Goal: Transaction & Acquisition: Purchase product/service

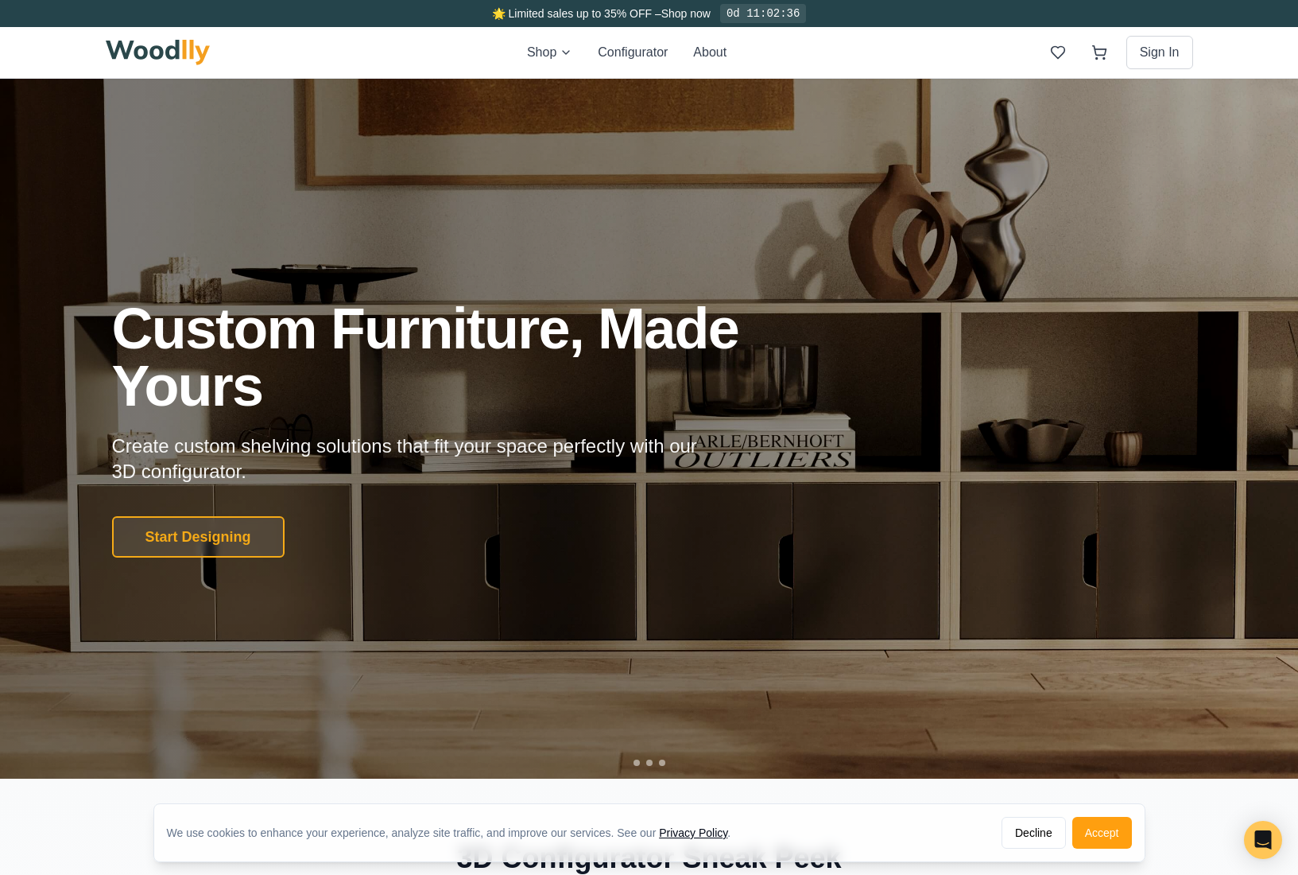
drag, startPoint x: 235, startPoint y: 535, endPoint x: 258, endPoint y: 542, distance: 24.1
click at [235, 534] on button "Start Designing" at bounding box center [198, 536] width 173 height 41
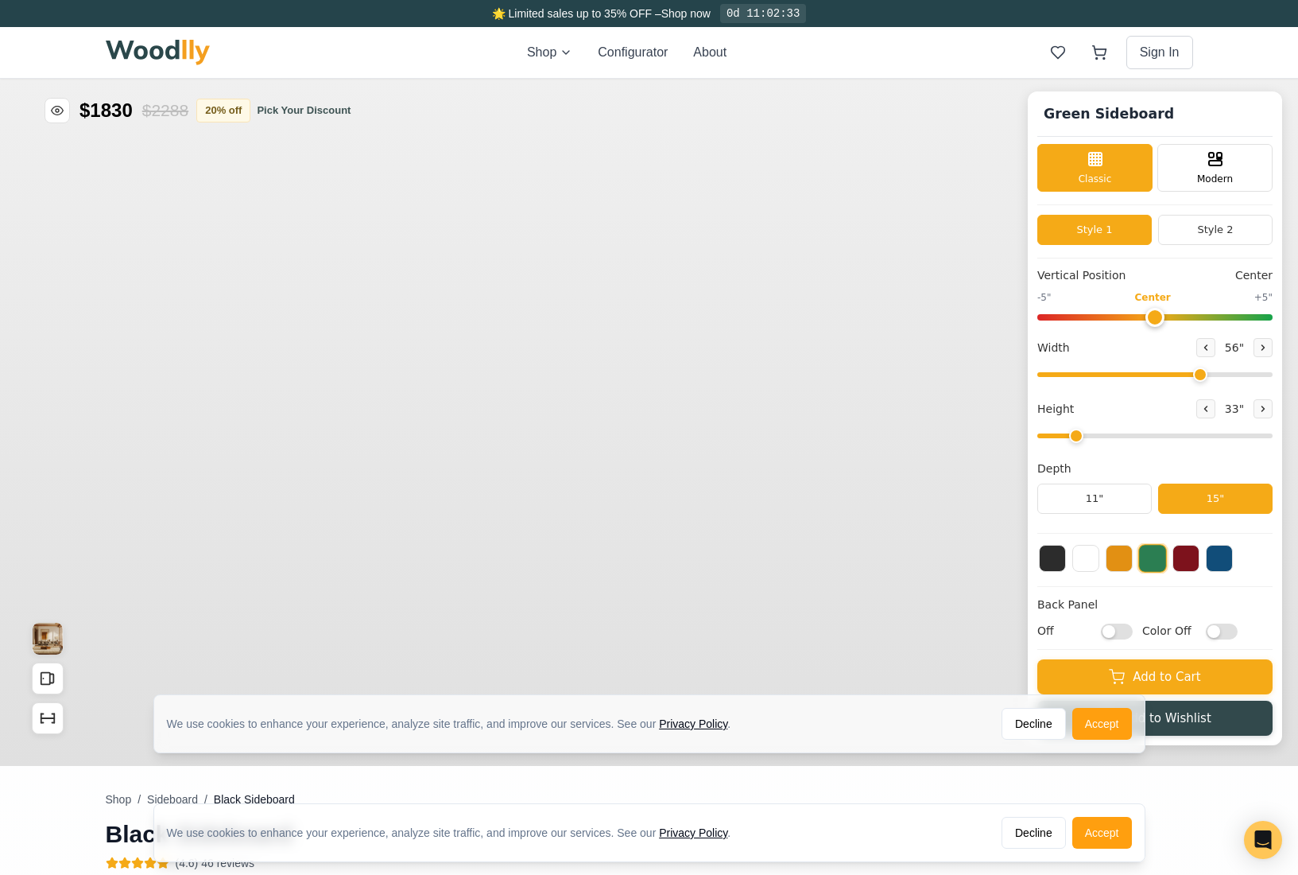
type input "56"
type input "2"
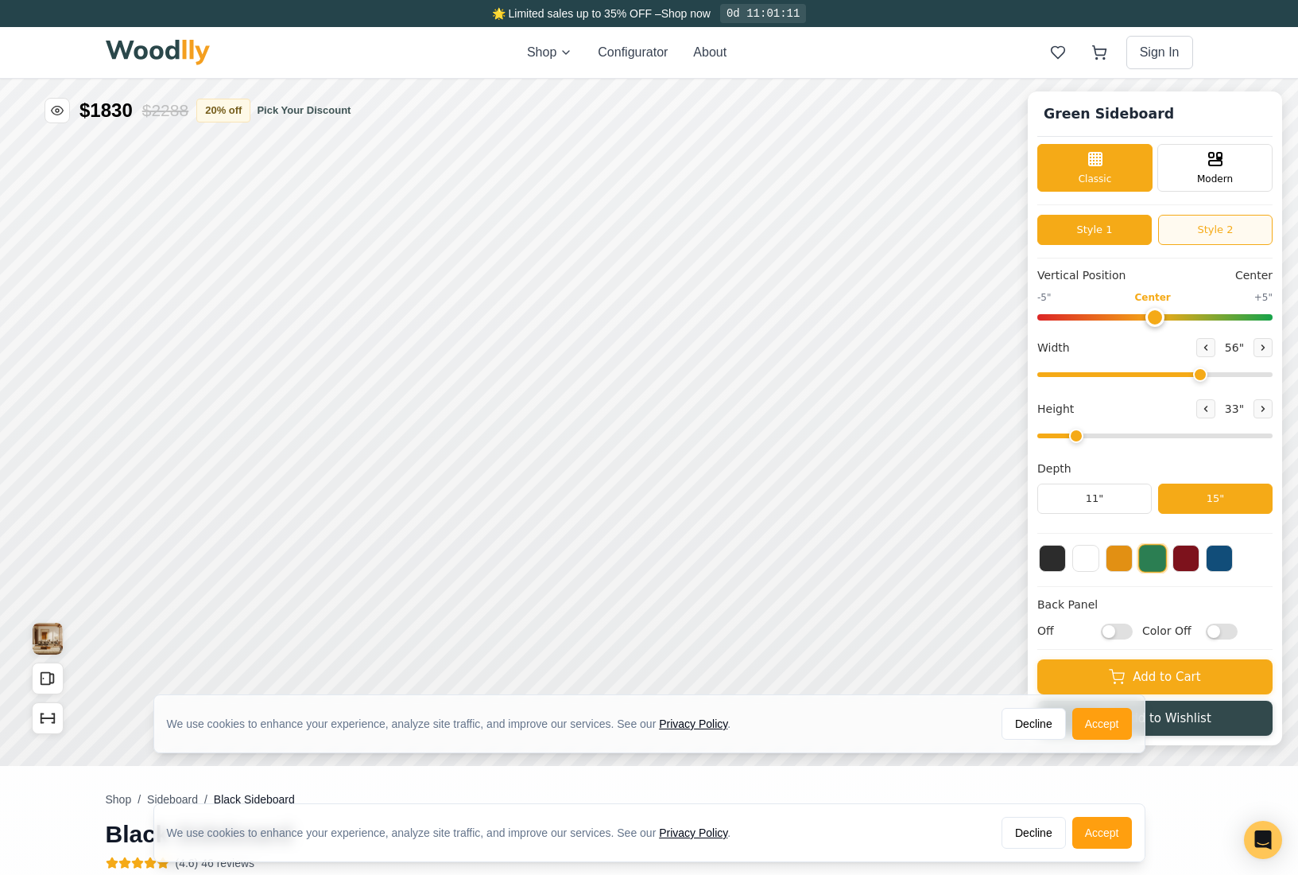
click at [1223, 232] on button "Style 2" at bounding box center [1215, 230] width 114 height 30
click at [1093, 227] on button "Style 1" at bounding box center [1095, 230] width 114 height 30
click at [1180, 161] on div "Modern" at bounding box center [1215, 166] width 115 height 48
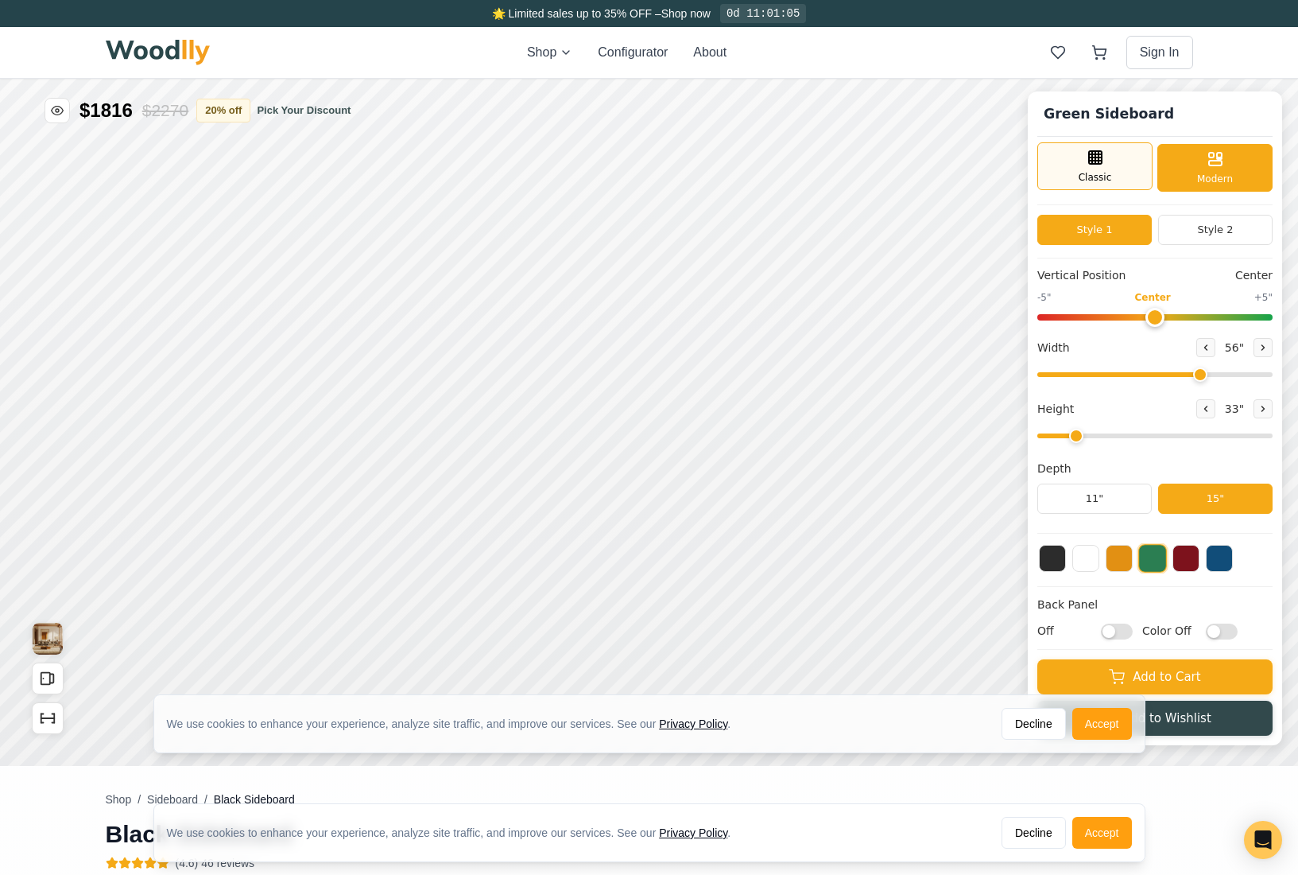
click at [1105, 173] on span "Classic" at bounding box center [1095, 177] width 33 height 14
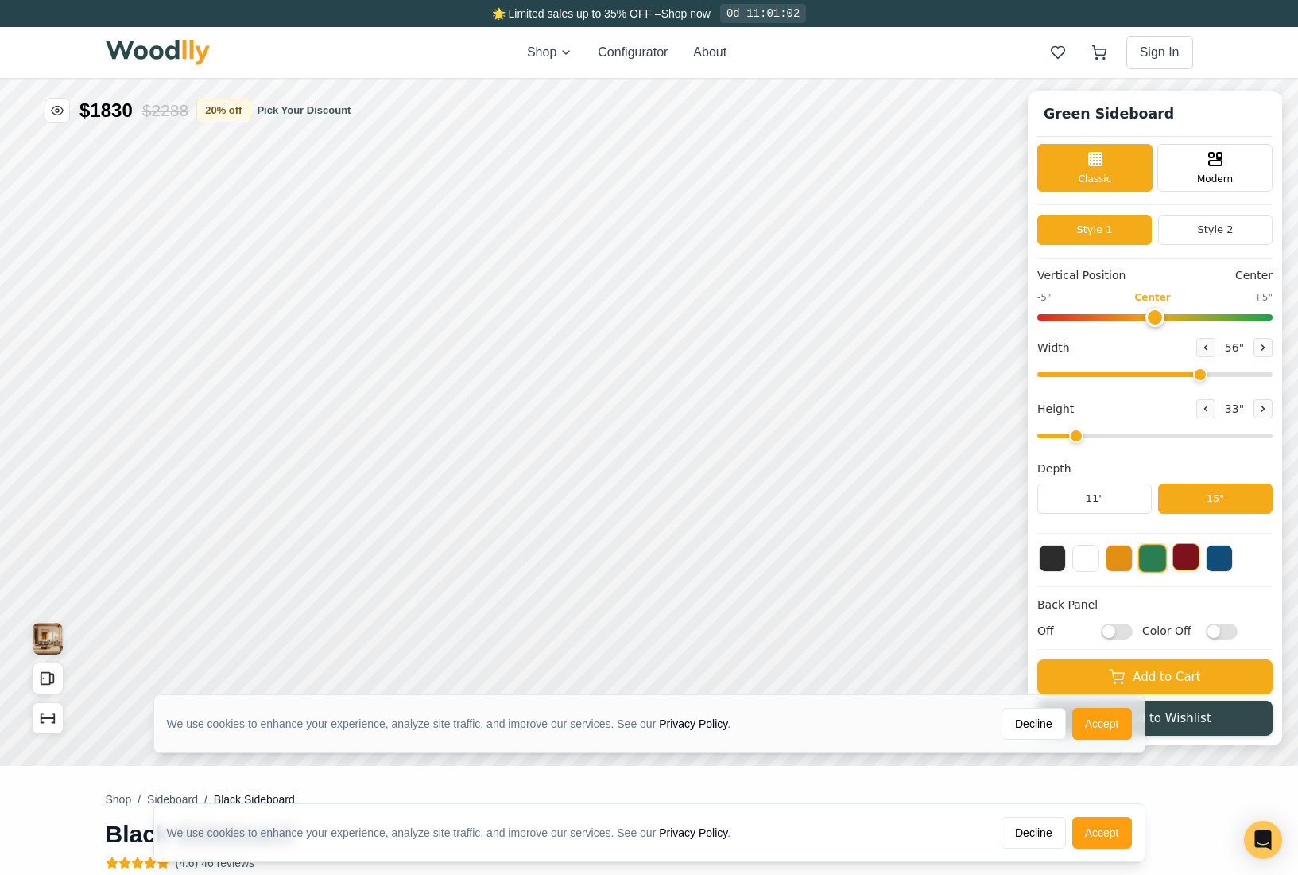
click at [1173, 564] on button at bounding box center [1186, 556] width 27 height 27
type input "72"
drag, startPoint x: 1203, startPoint y: 373, endPoint x: 1327, endPoint y: 368, distance: 124.1
click at [1298, 79] on html "We use cookies to enhance your experience, analyze site traffic, and improve ou…" at bounding box center [649, 79] width 1298 height 0
click at [1028, 717] on button "Decline" at bounding box center [1034, 724] width 64 height 32
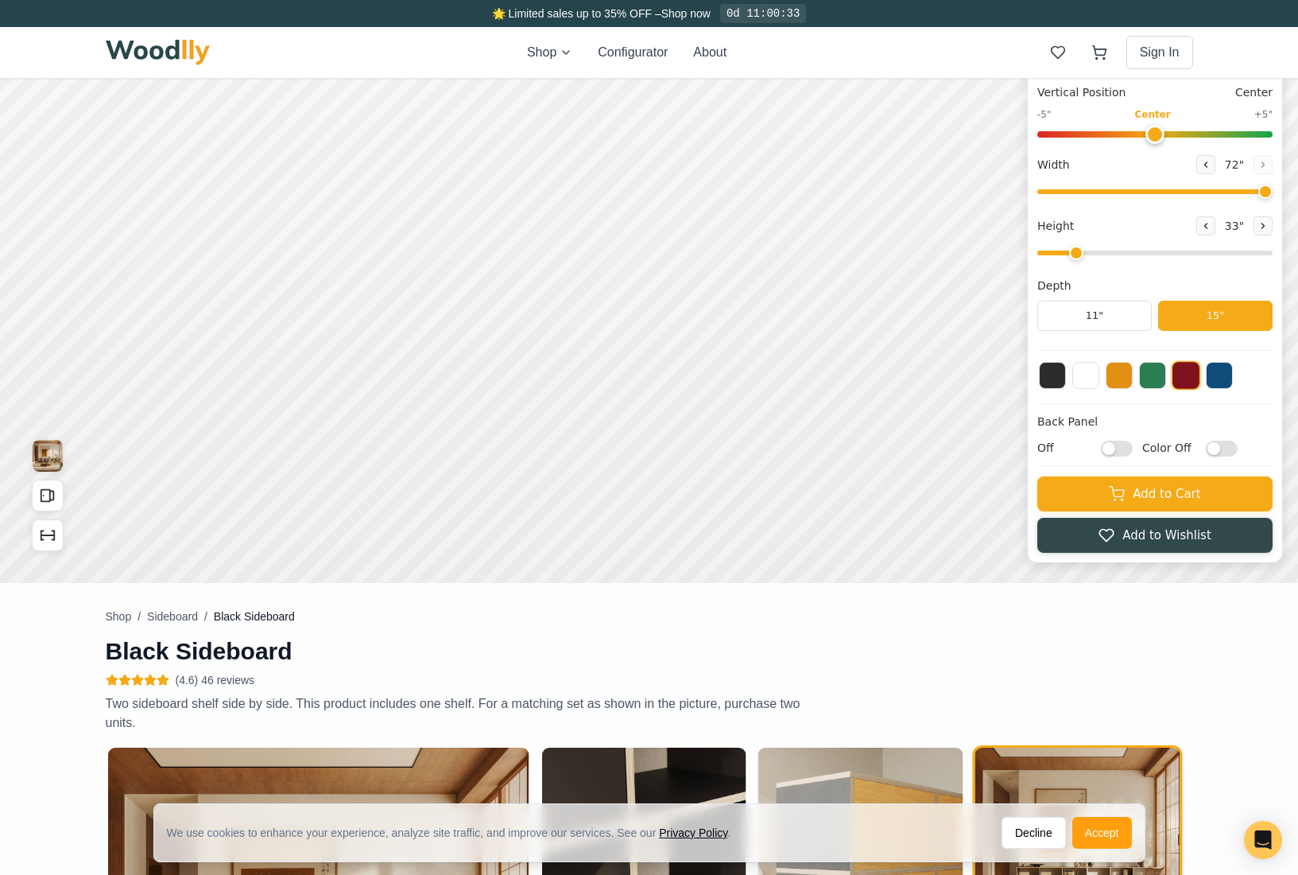
scroll to position [193, 0]
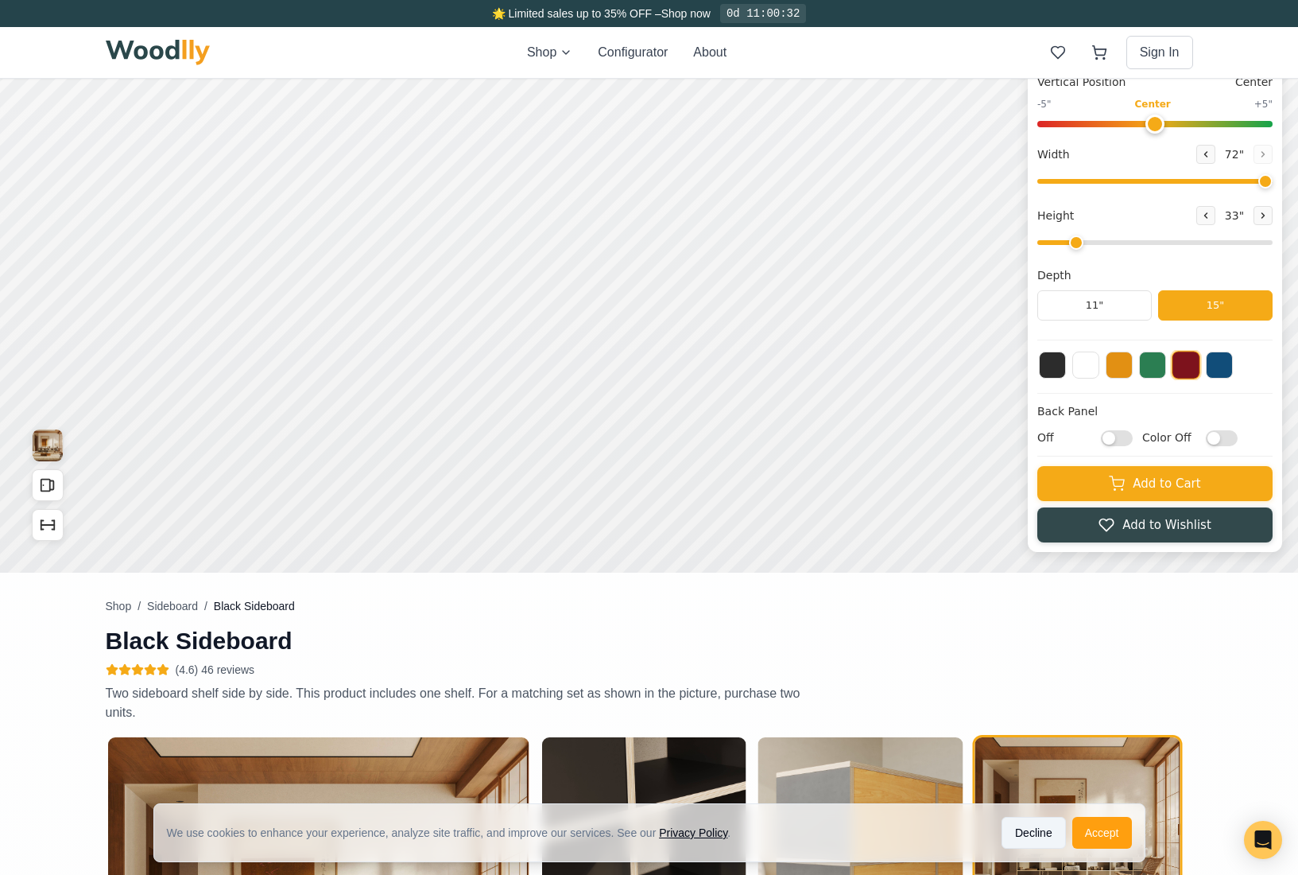
click at [1015, 827] on button "Decline" at bounding box center [1034, 833] width 64 height 32
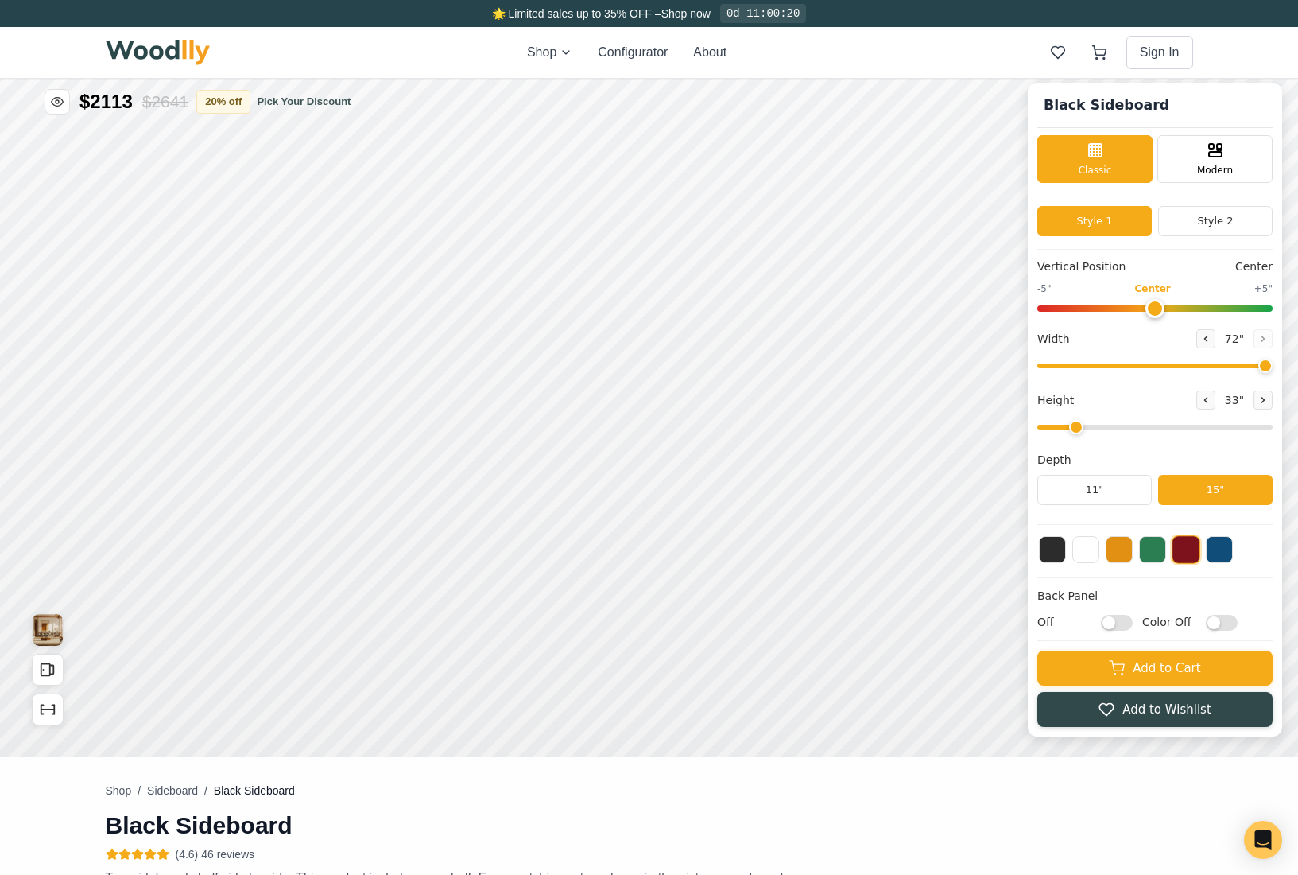
scroll to position [0, 0]
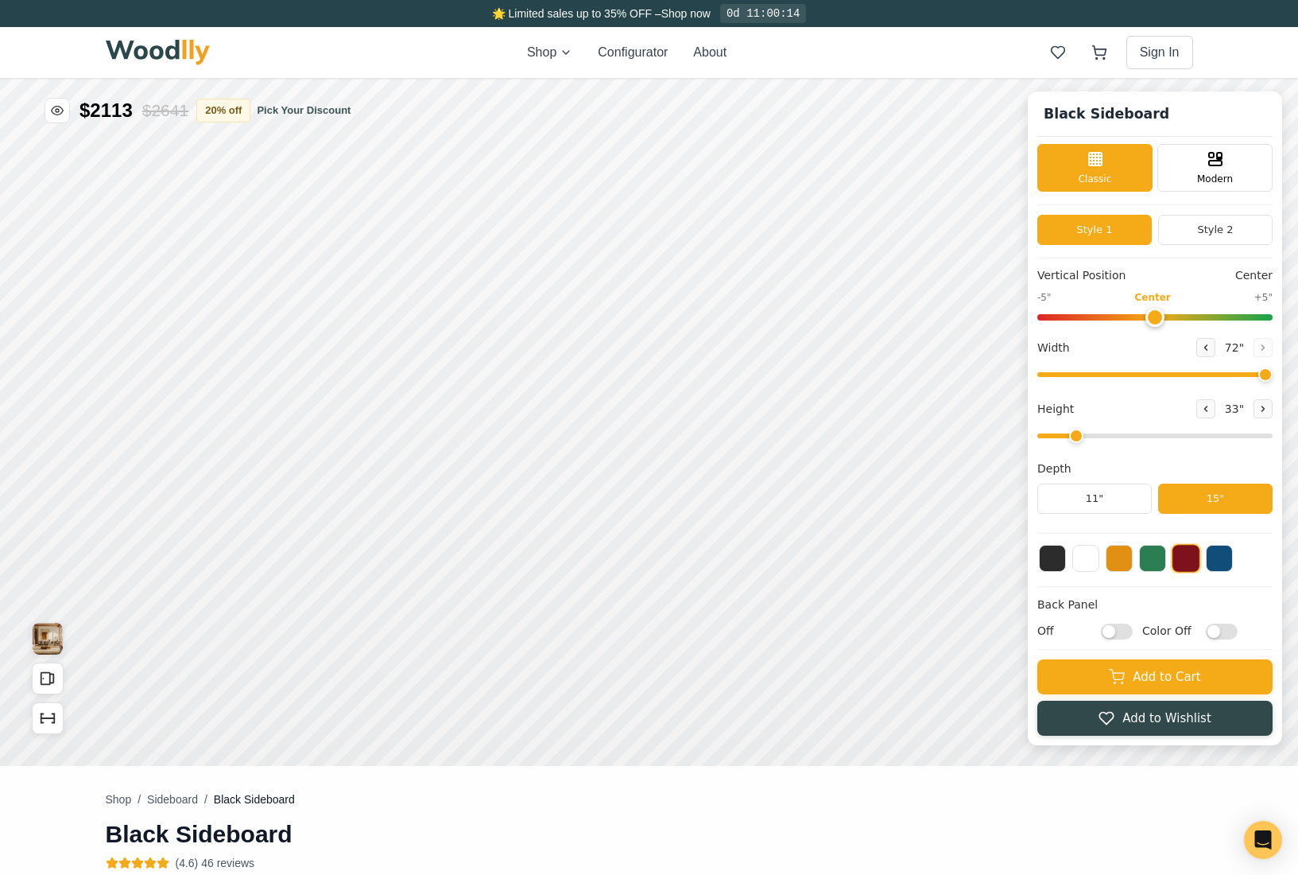
click at [1212, 630] on input "Color Off" at bounding box center [1222, 631] width 32 height 16
click at [1213, 630] on input "Color On" at bounding box center [1222, 631] width 32 height 16
click at [1213, 630] on input "Color Off" at bounding box center [1222, 631] width 32 height 16
checkbox input "true"
click at [1115, 630] on input "Off" at bounding box center [1117, 631] width 32 height 16
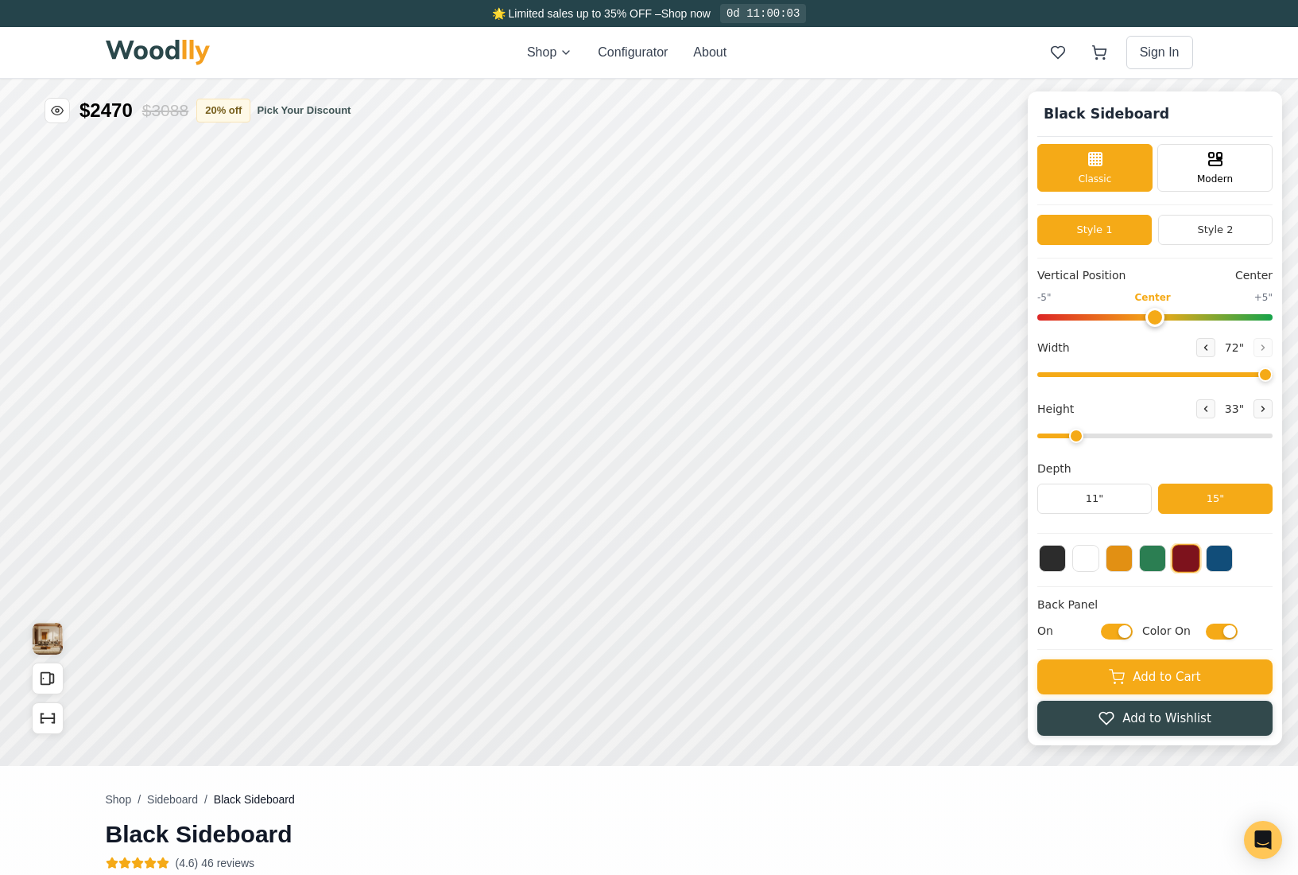
click at [1115, 630] on input "On" at bounding box center [1117, 631] width 32 height 16
checkbox input "false"
drag, startPoint x: 1074, startPoint y: 440, endPoint x: 1115, endPoint y: 436, distance: 40.8
click at [1115, 436] on input "range" at bounding box center [1155, 435] width 235 height 5
drag, startPoint x: 1105, startPoint y: 439, endPoint x: 1087, endPoint y: 439, distance: 18.3
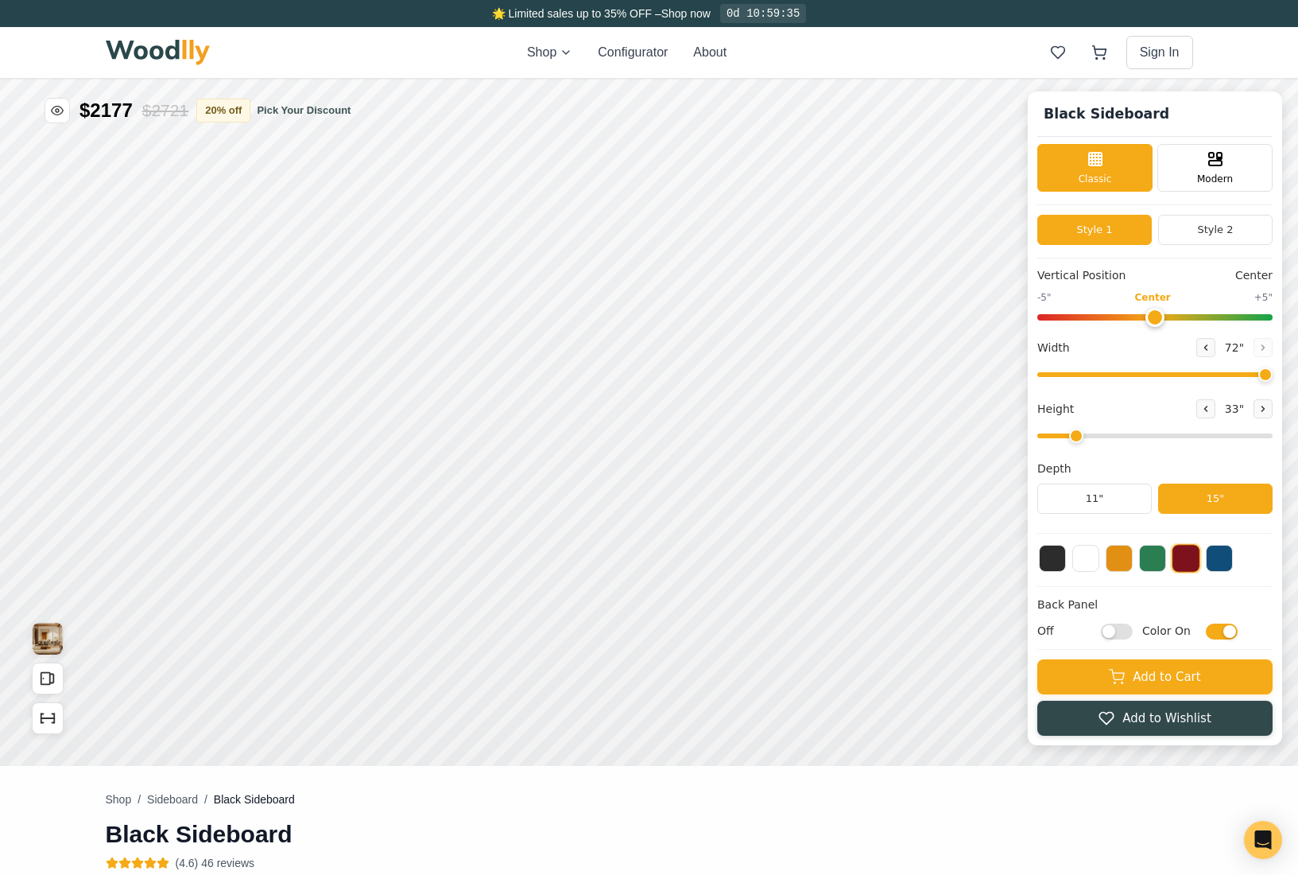
type input "2"
click at [1087, 438] on input "range" at bounding box center [1155, 435] width 235 height 5
click at [844, 453] on icon at bounding box center [849, 452] width 19 height 19
click at [919, 522] on button "ON" at bounding box center [927, 529] width 60 height 29
click at [860, 528] on button "OFF" at bounding box center [860, 529] width 60 height 29
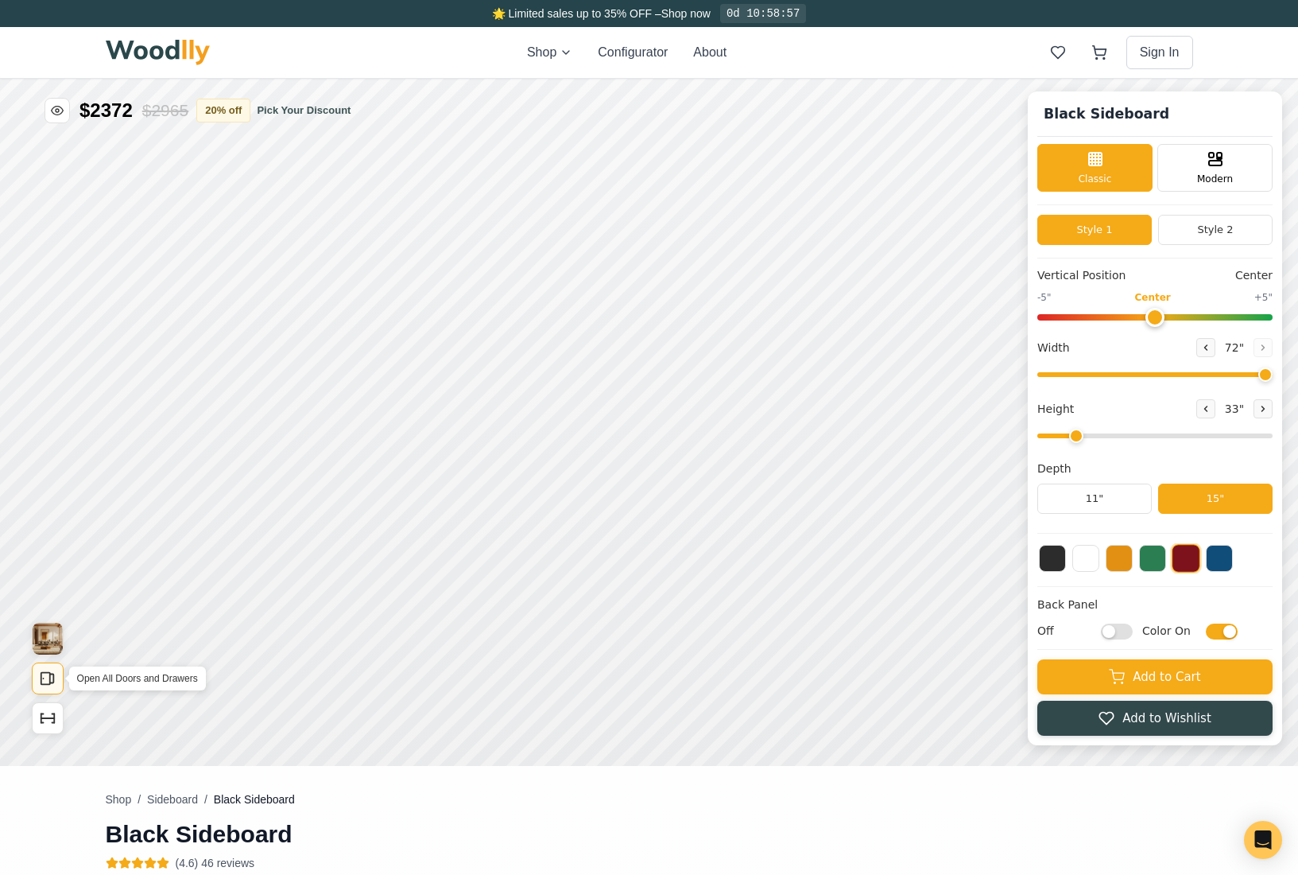
click at [45, 684] on rect "Open All Doors and Drawers" at bounding box center [45, 679] width 9 height 12
click at [850, 340] on icon at bounding box center [849, 343] width 19 height 19
click at [1121, 560] on button at bounding box center [1119, 556] width 27 height 27
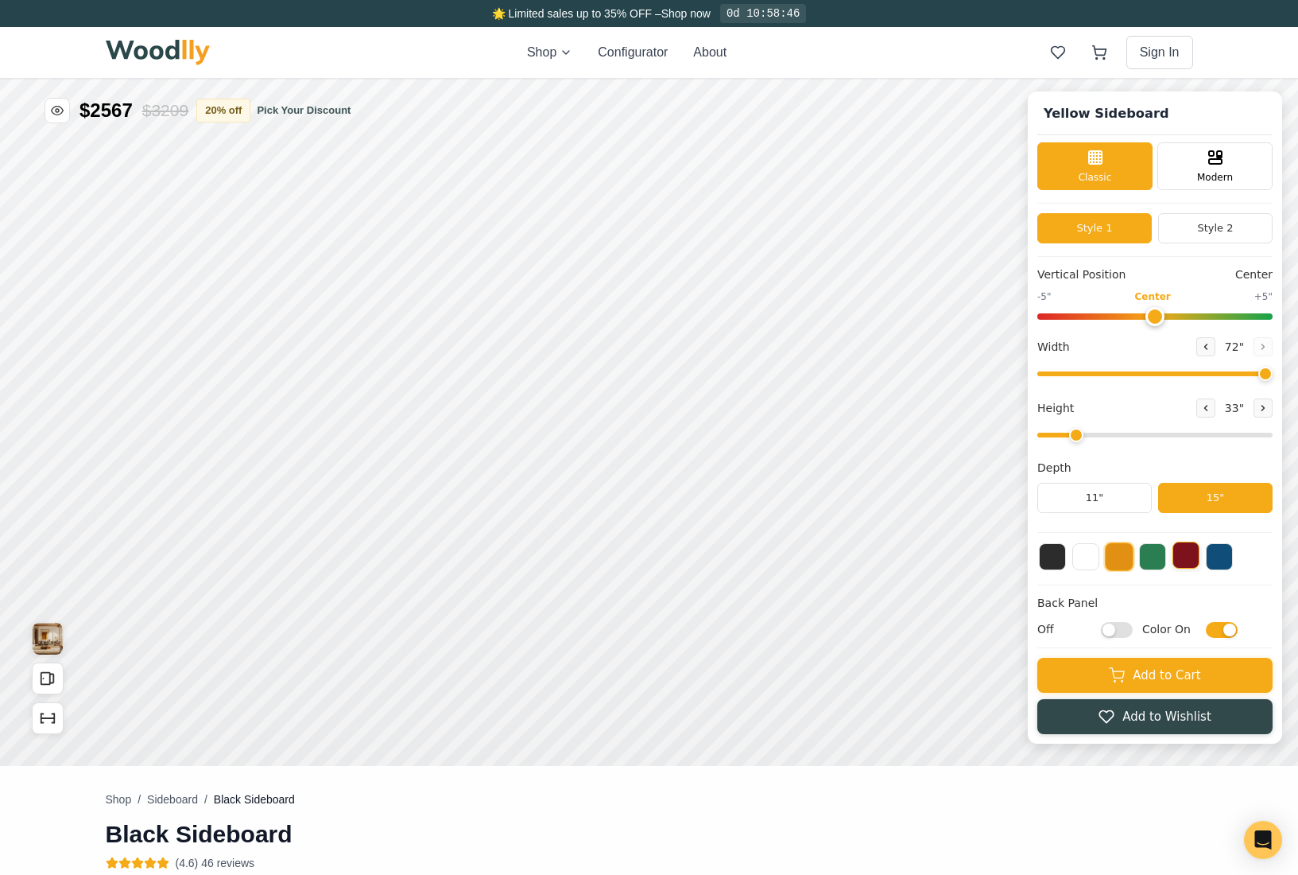
click at [1183, 558] on button at bounding box center [1186, 554] width 27 height 27
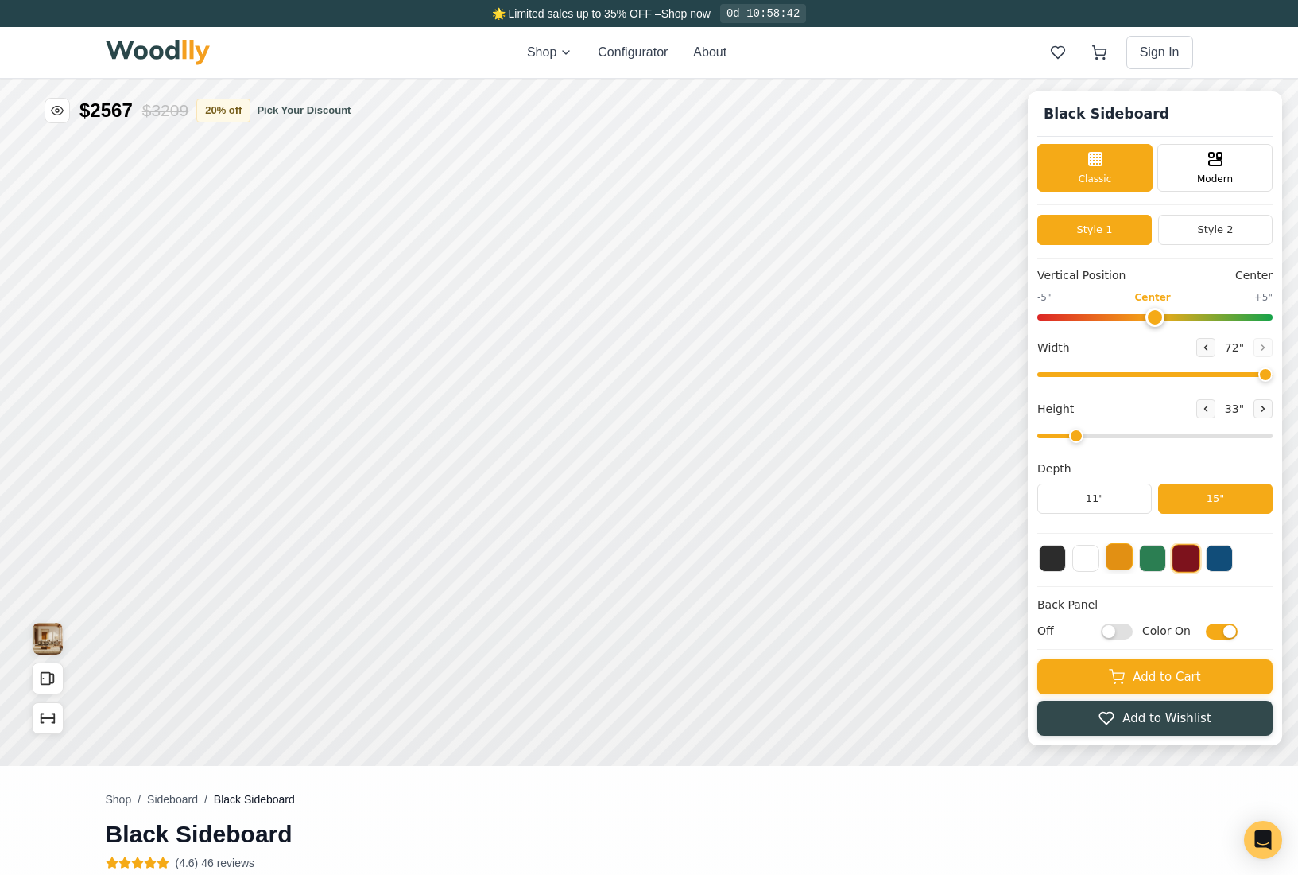
click at [1112, 563] on button at bounding box center [1119, 556] width 27 height 27
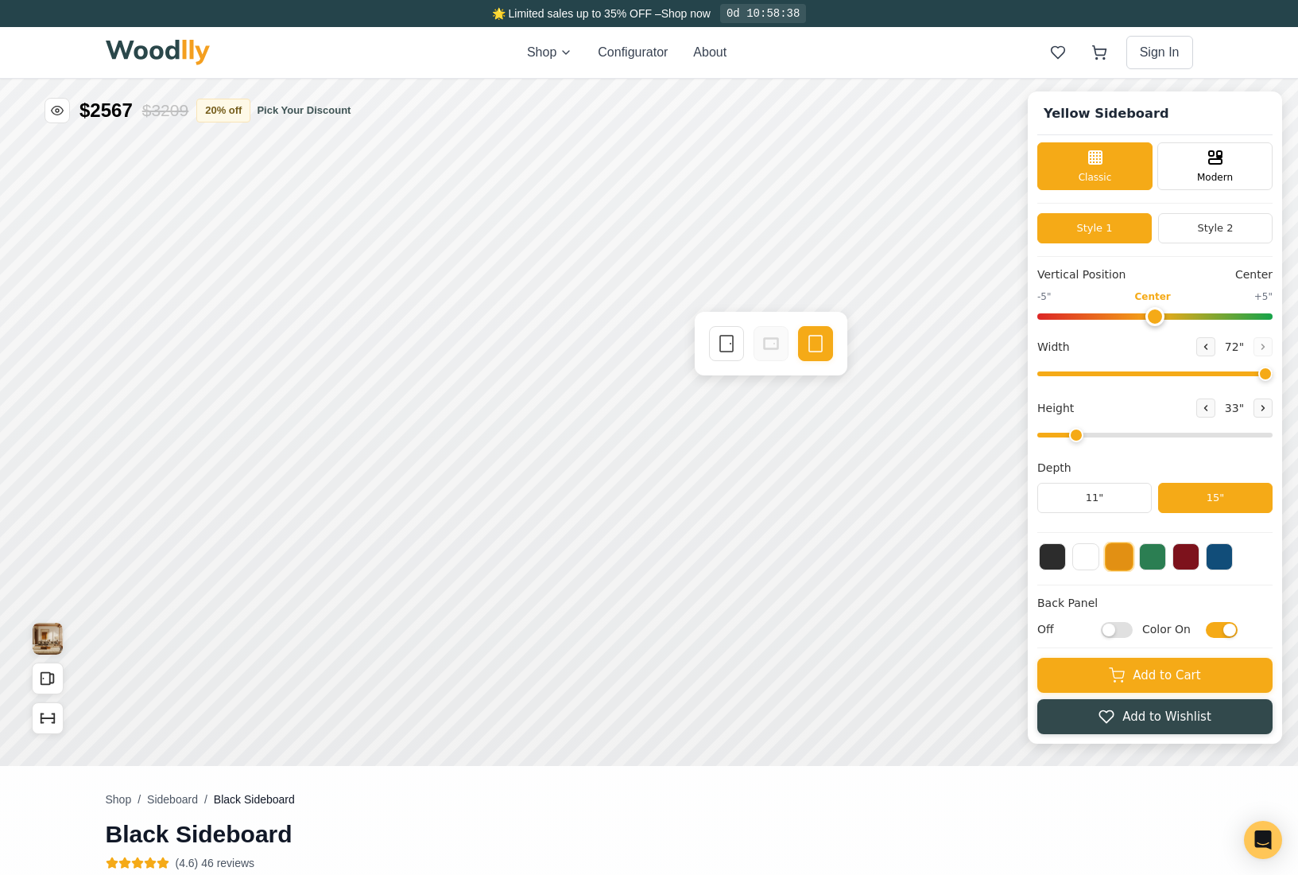
click at [1120, 629] on input "Off" at bounding box center [1117, 630] width 32 height 16
checkbox input "true"
drag, startPoint x: 1086, startPoint y: 439, endPoint x: 1181, endPoint y: 434, distance: 94.7
type input "5"
click at [1181, 434] on input "range" at bounding box center [1155, 435] width 235 height 5
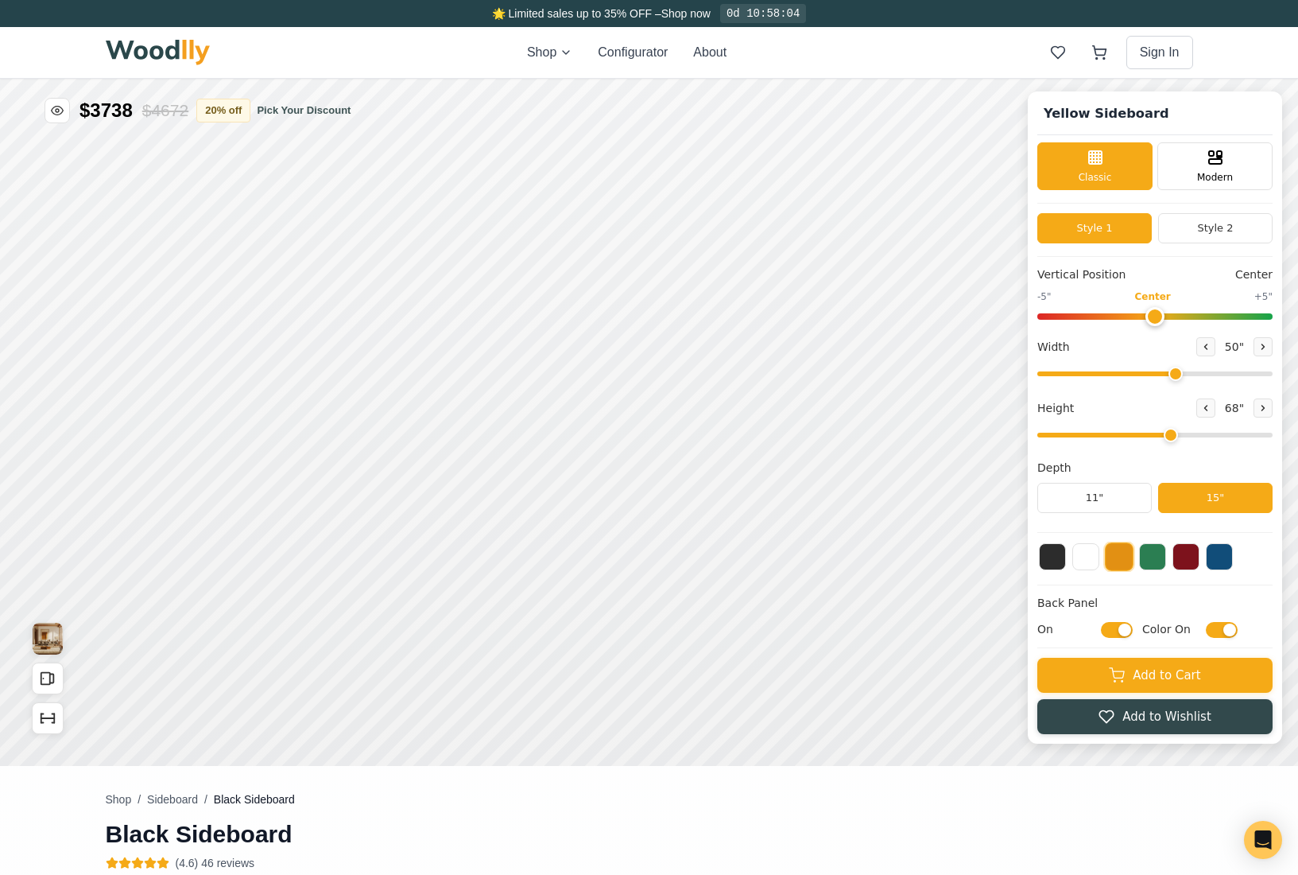
drag, startPoint x: 1251, startPoint y: 373, endPoint x: 1174, endPoint y: 374, distance: 76.3
type input "50"
click at [1174, 374] on input "range" at bounding box center [1155, 373] width 235 height 5
drag, startPoint x: 1170, startPoint y: 431, endPoint x: 1278, endPoint y: 430, distance: 108.1
click at [1273, 433] on input "range" at bounding box center [1155, 435] width 235 height 5
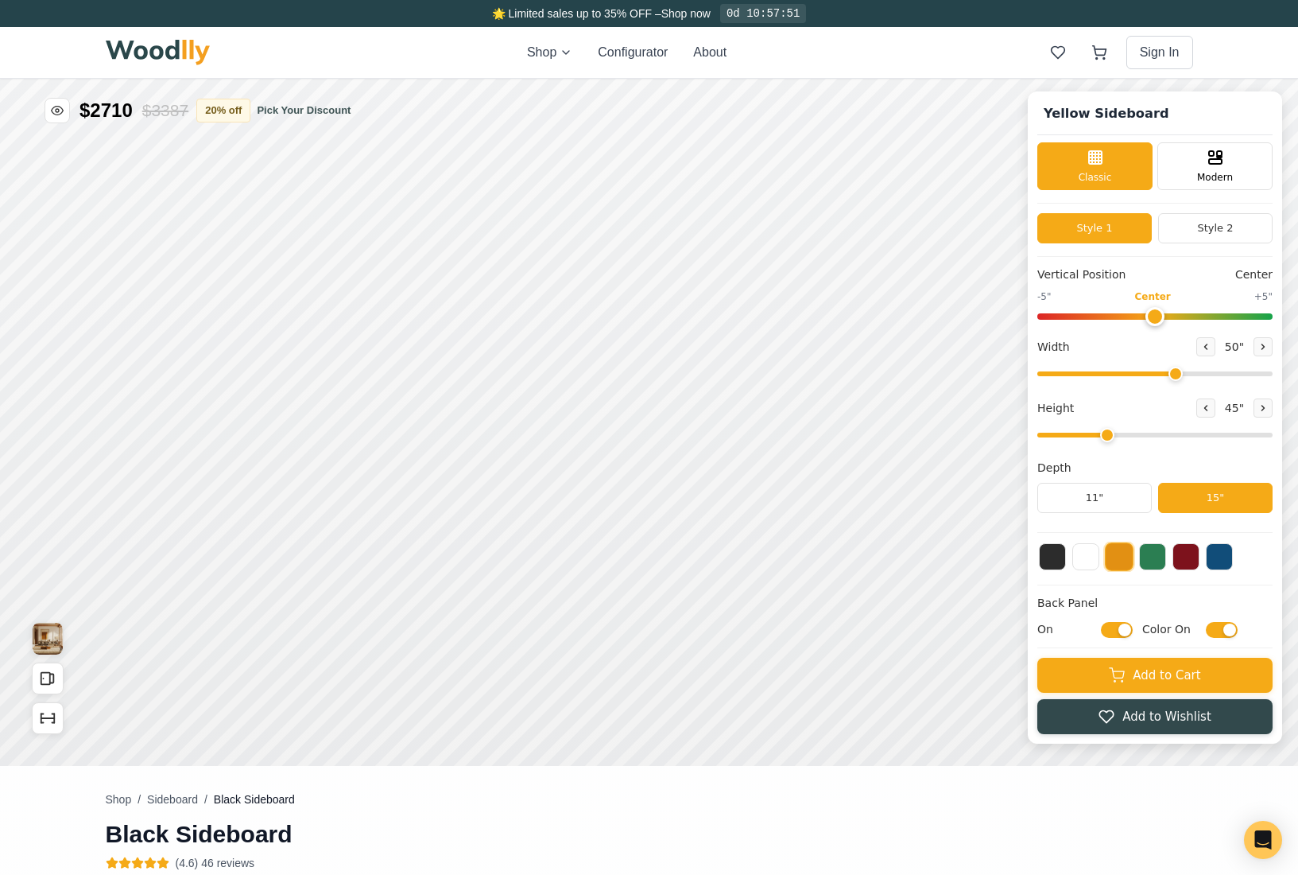
drag, startPoint x: 1162, startPoint y: 428, endPoint x: 1094, endPoint y: 427, distance: 68.4
type input "3"
click at [1094, 433] on input "range" at bounding box center [1155, 435] width 235 height 5
click at [1131, 376] on input "range" at bounding box center [1155, 373] width 235 height 5
type input "49"
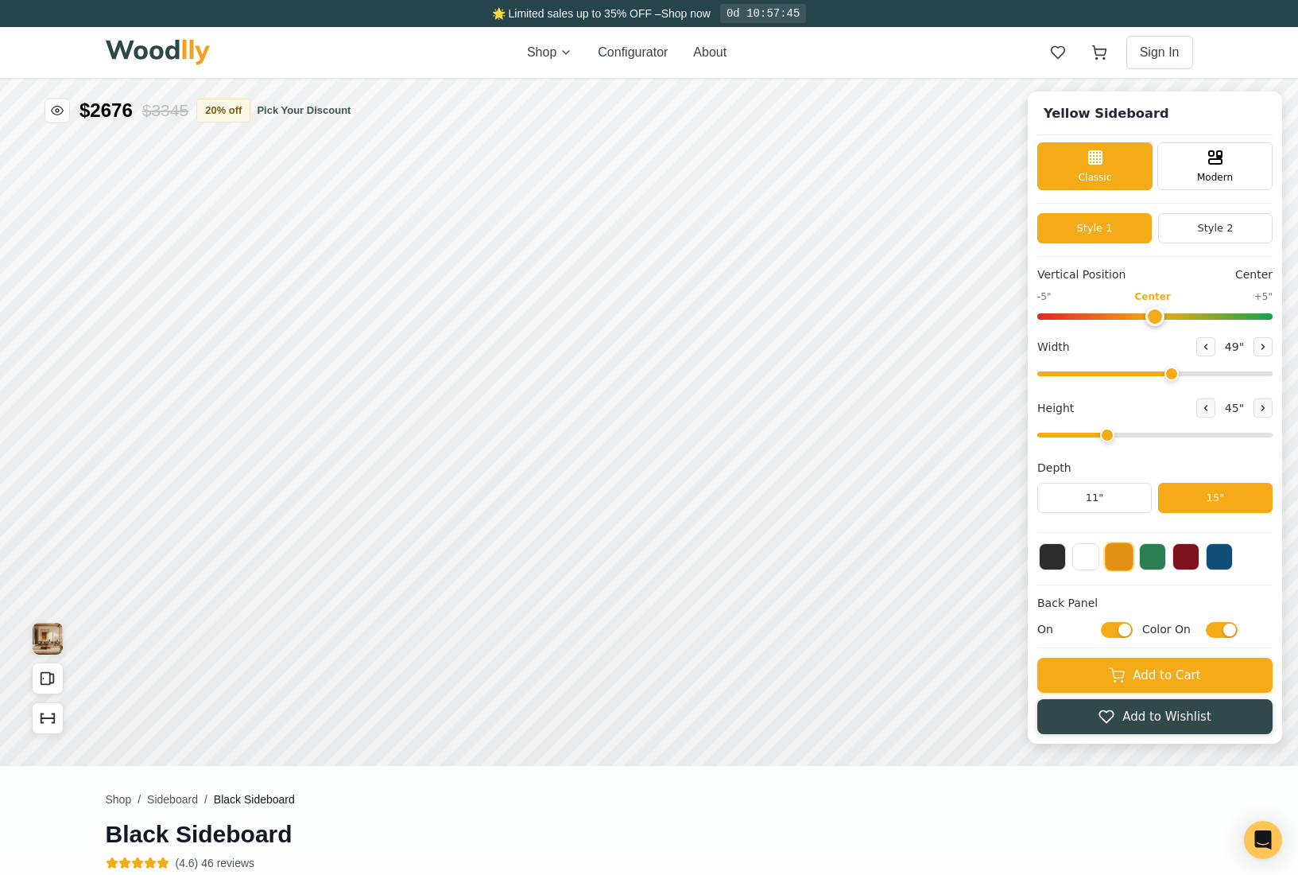
click at [1171, 376] on input "range" at bounding box center [1155, 373] width 235 height 5
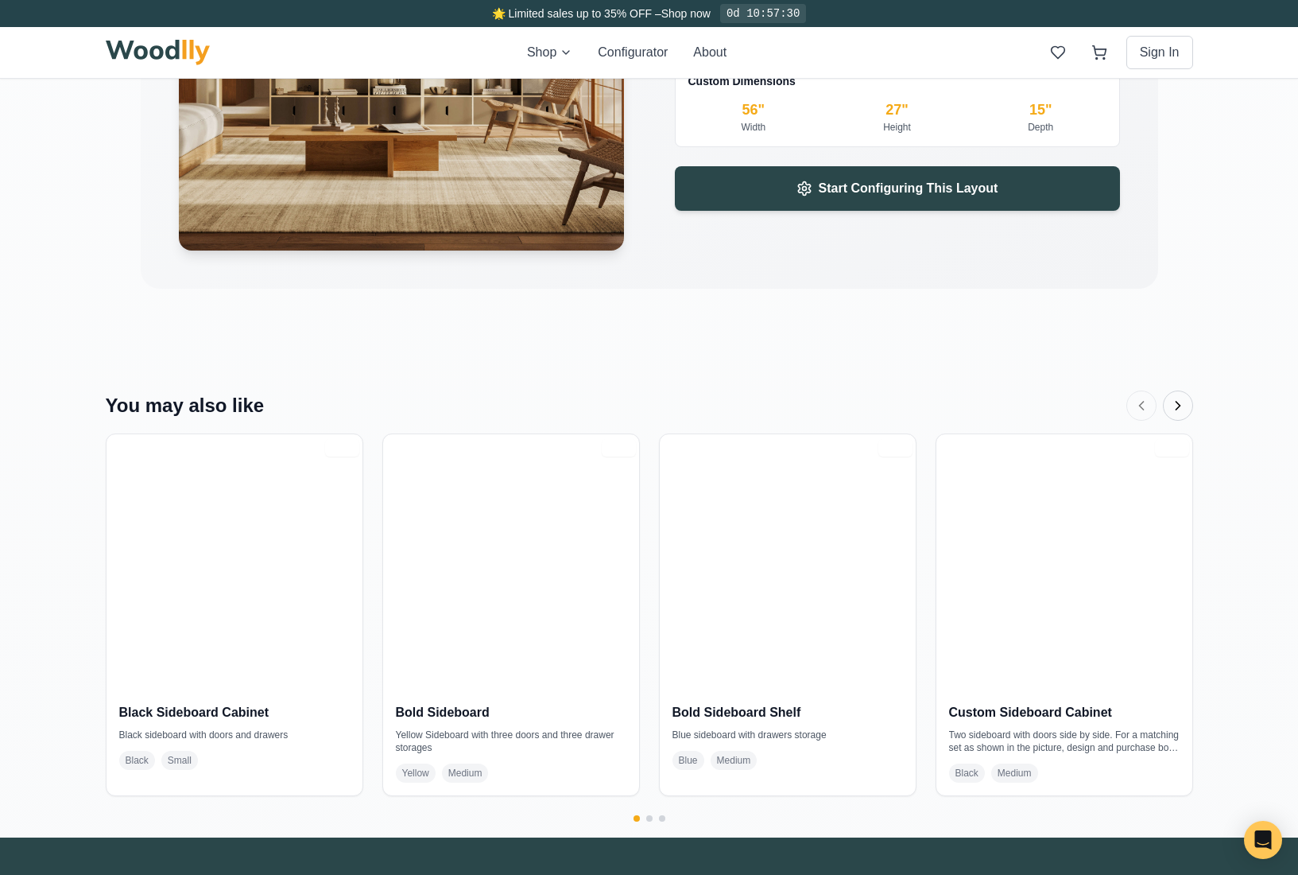
scroll to position [2833, 0]
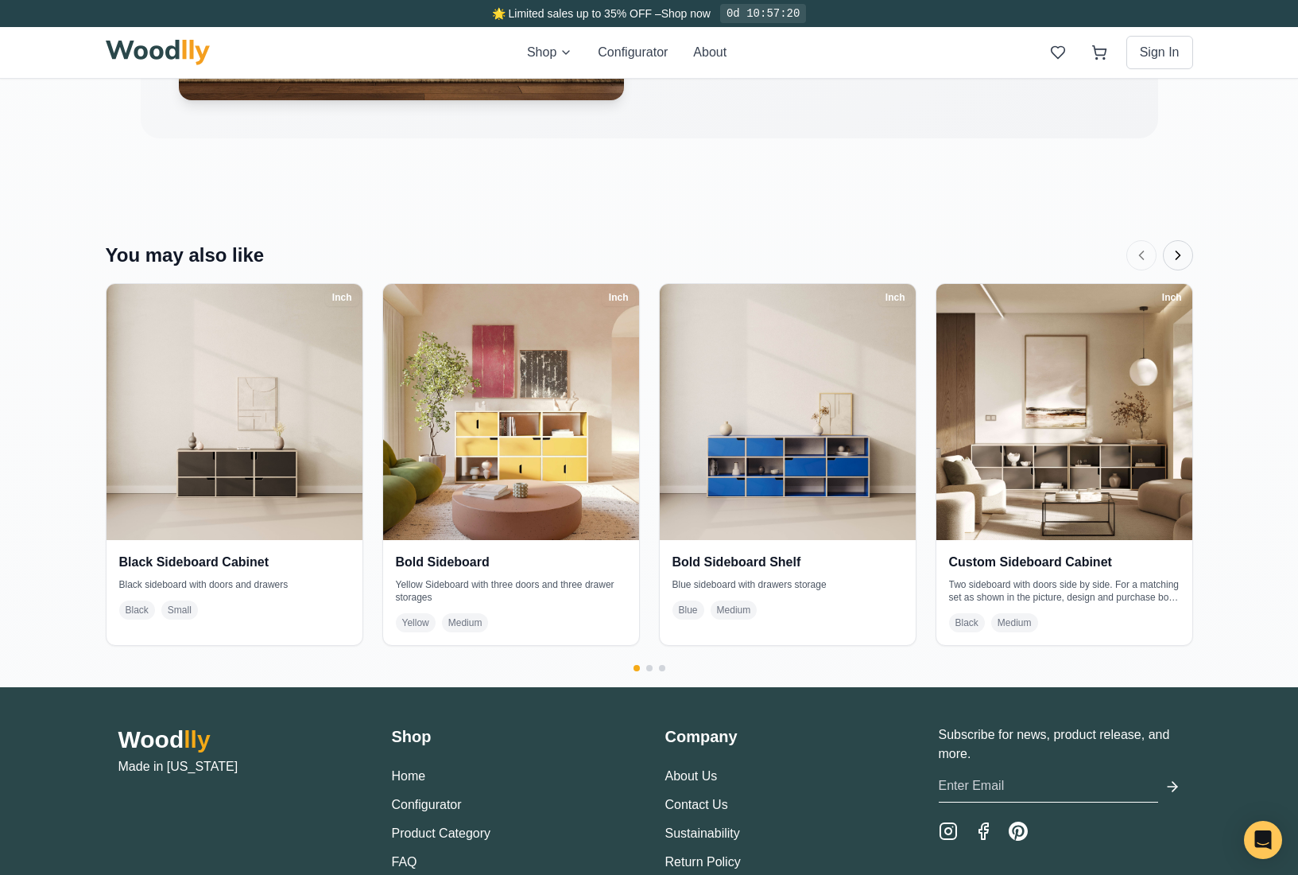
click at [1185, 252] on icon "Next products" at bounding box center [1178, 255] width 16 height 16
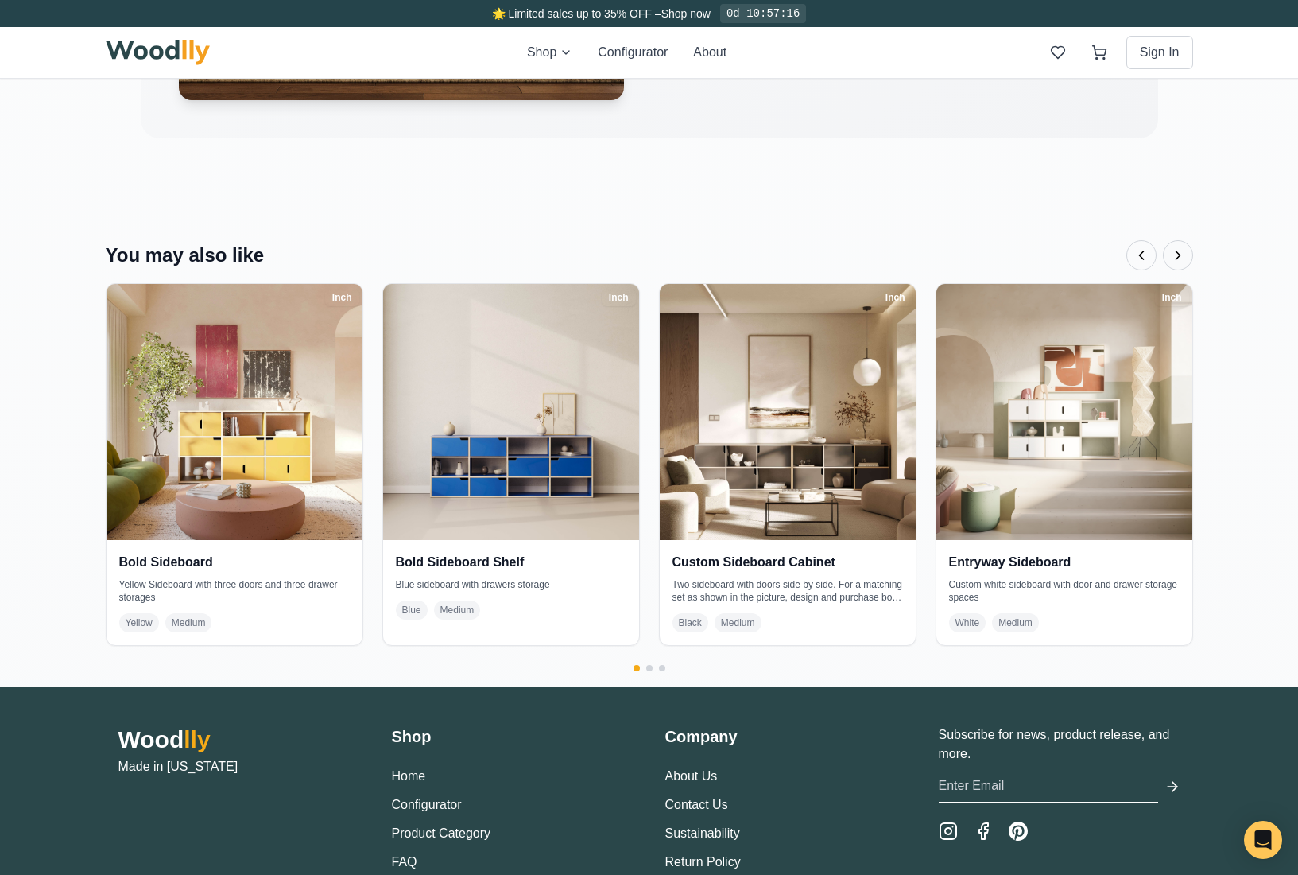
click at [1185, 252] on icon "Next products" at bounding box center [1178, 255] width 16 height 16
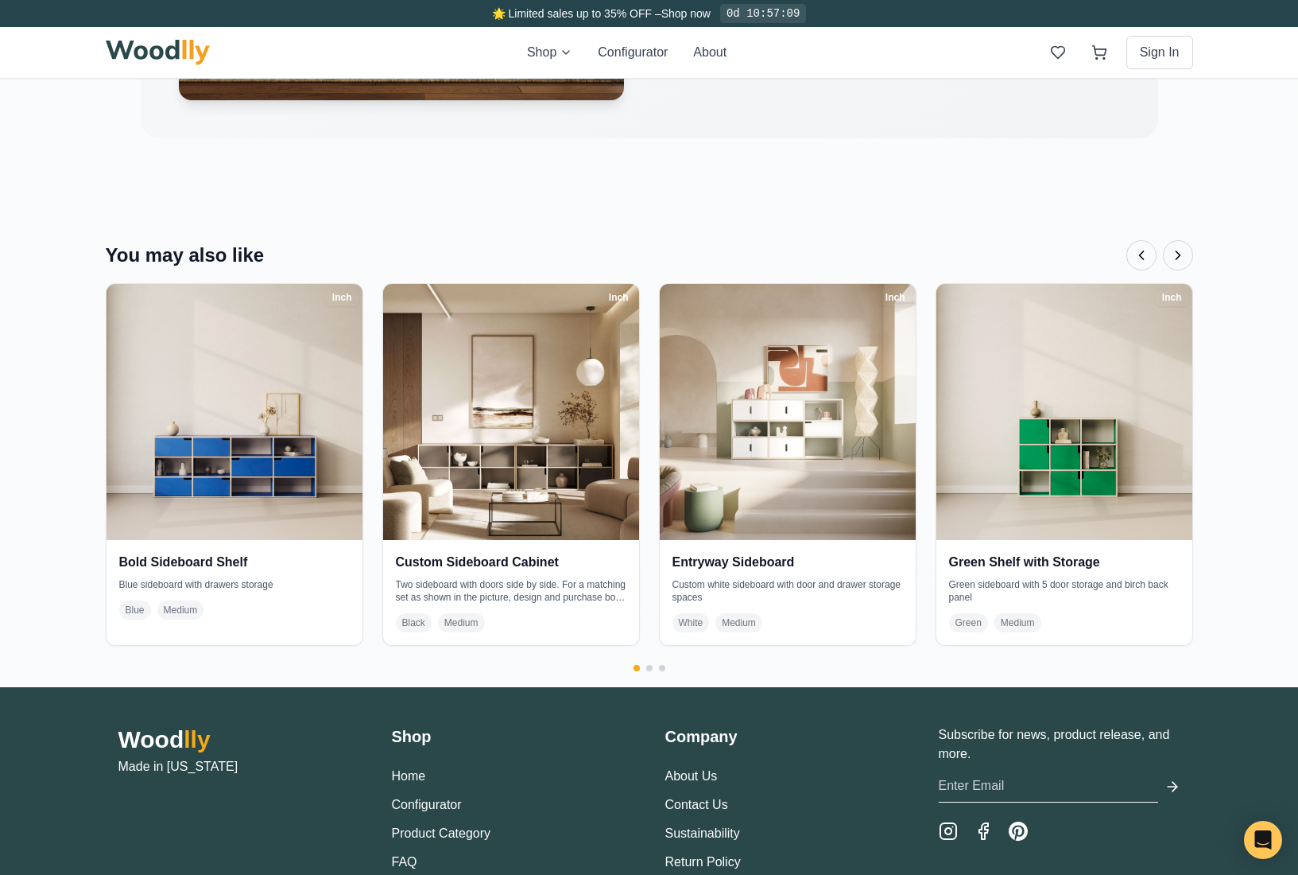
click at [1185, 252] on icon "Next products" at bounding box center [1178, 255] width 16 height 16
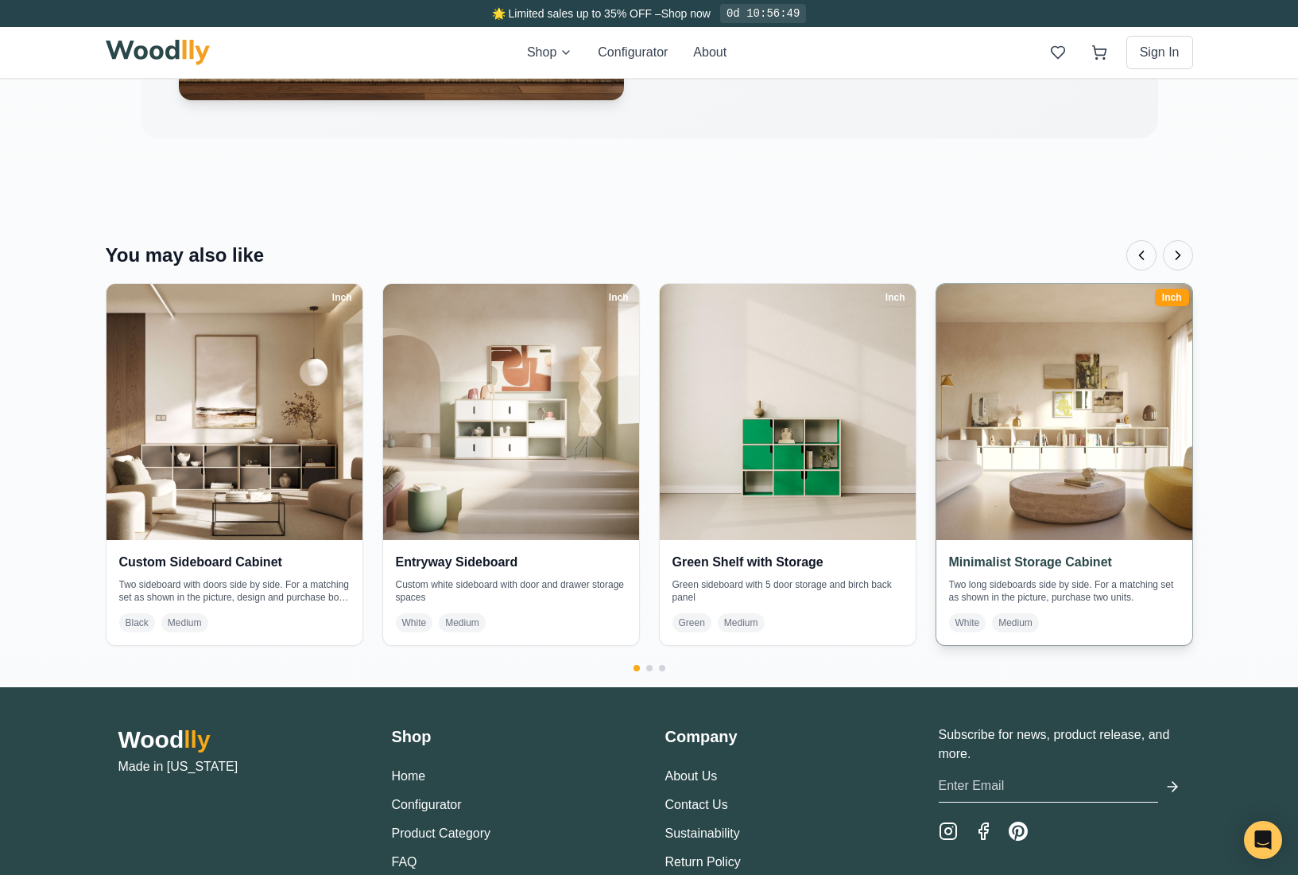
click at [1077, 570] on h4 "Minimalist Storage Cabinet" at bounding box center [1064, 562] width 231 height 19
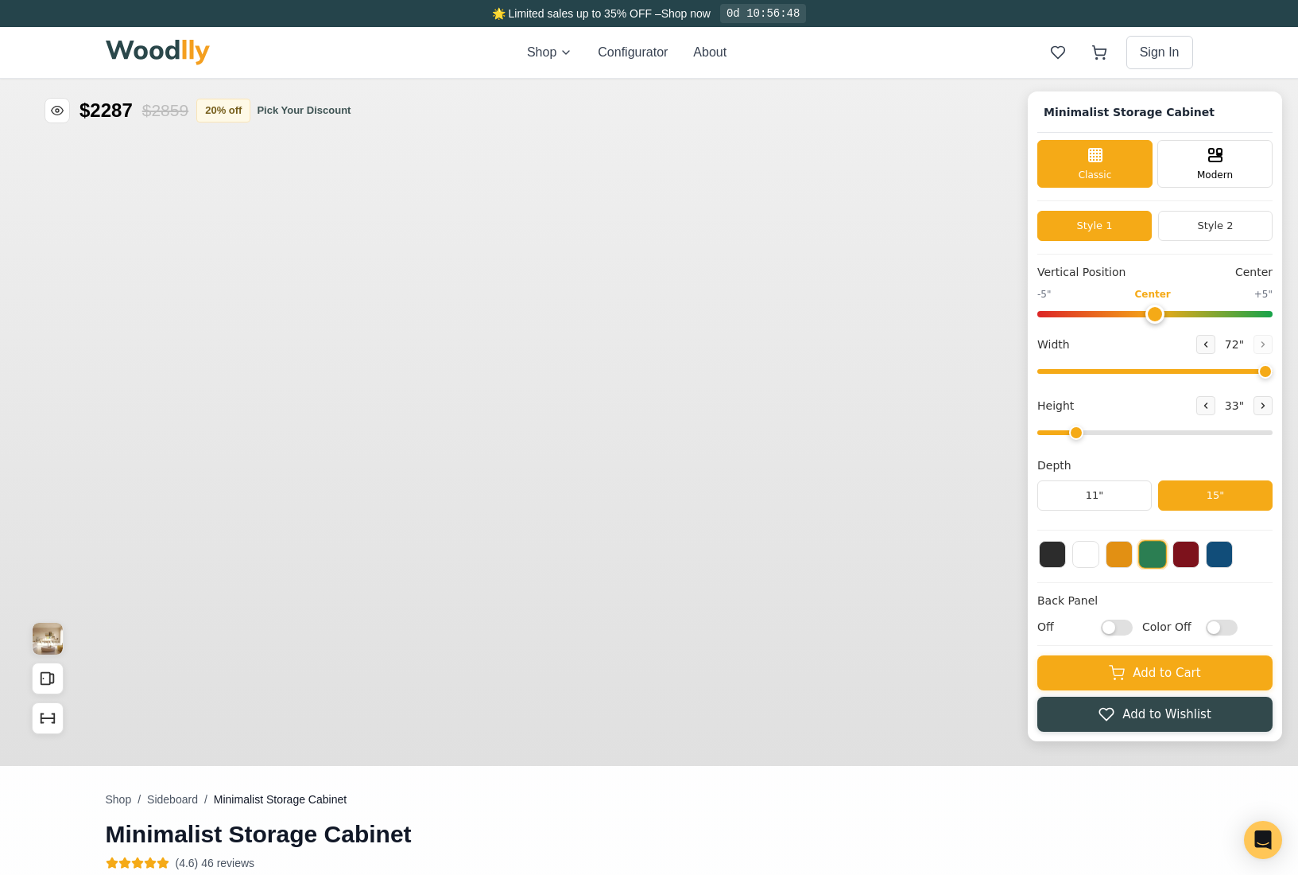
type input "72"
type input "2"
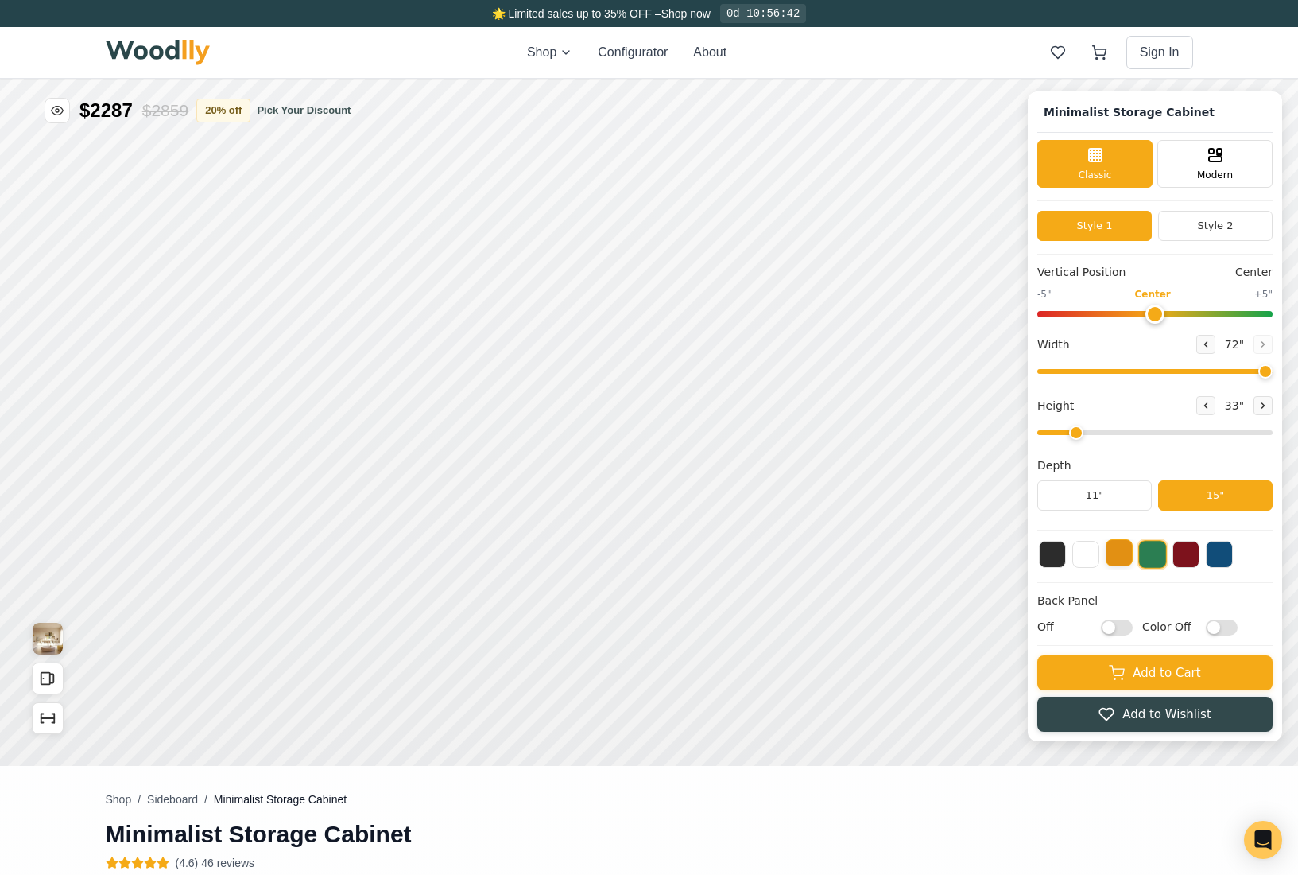
click at [1111, 553] on button at bounding box center [1119, 552] width 27 height 27
click at [1185, 549] on button at bounding box center [1186, 552] width 27 height 27
click at [1119, 627] on input "Off" at bounding box center [1117, 627] width 32 height 16
checkbox input "true"
